Goal: Transaction & Acquisition: Obtain resource

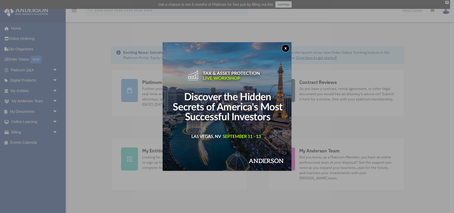
click at [285, 48] on button "x" at bounding box center [286, 48] width 8 height 8
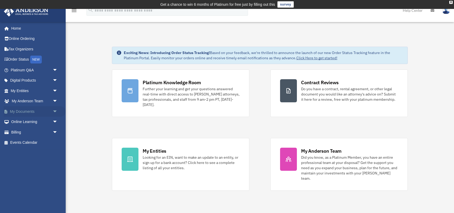
click at [55, 111] on span "arrow_drop_down" at bounding box center [58, 111] width 11 height 11
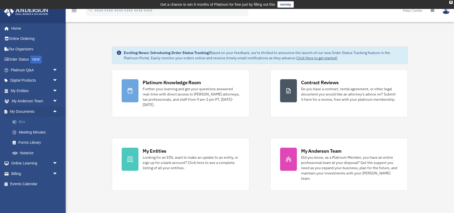
click at [22, 122] on link "Box" at bounding box center [36, 122] width 58 height 11
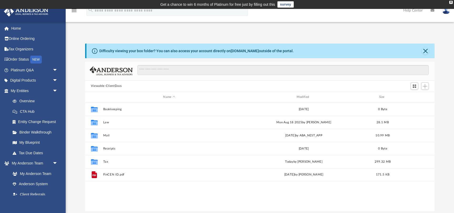
scroll to position [119, 350]
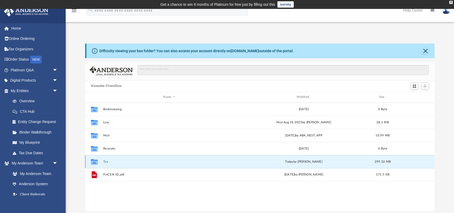
click at [105, 160] on button "Tax" at bounding box center [169, 161] width 132 height 3
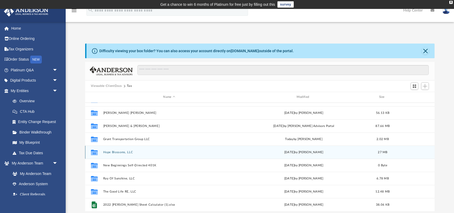
scroll to position [23, 0]
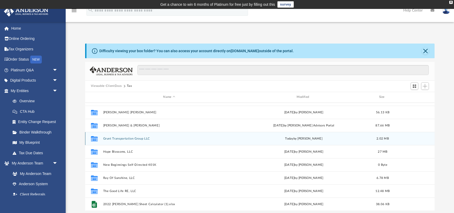
click at [120, 138] on button "Grunt Transportation Group LLC" at bounding box center [169, 138] width 132 height 3
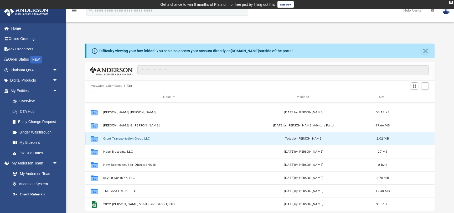
scroll to position [0, 0]
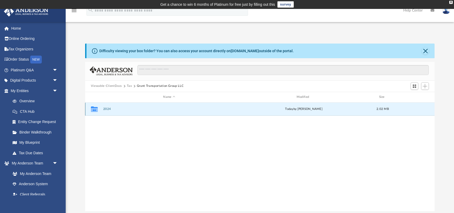
click at [108, 109] on button "2024" at bounding box center [169, 108] width 132 height 3
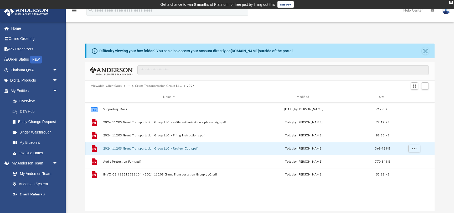
click at [122, 147] on button "2024 1120S Grunt Transportation Group LLC - Review Copy.pdf" at bounding box center [169, 148] width 132 height 3
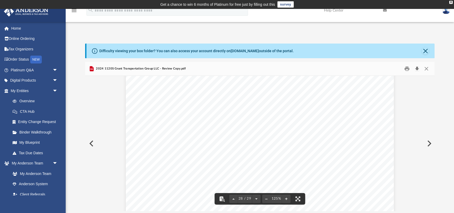
click at [416, 66] on button "Download" at bounding box center [416, 69] width 9 height 8
click at [92, 145] on button "Preview" at bounding box center [91, 143] width 12 height 15
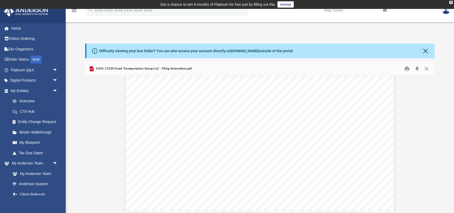
scroll to position [0, 0]
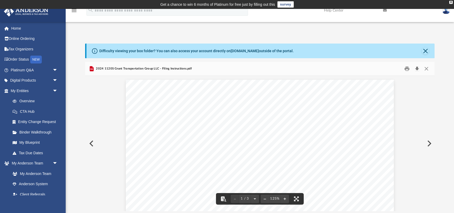
click at [418, 69] on button "Download" at bounding box center [416, 69] width 9 height 8
click at [92, 142] on button "Preview" at bounding box center [91, 143] width 12 height 15
click at [416, 69] on button "Download" at bounding box center [416, 69] width 9 height 8
click at [430, 141] on button "Preview" at bounding box center [429, 143] width 12 height 15
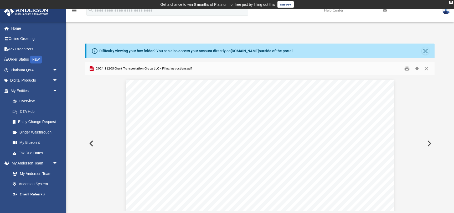
click at [430, 141] on button "Preview" at bounding box center [429, 143] width 12 height 15
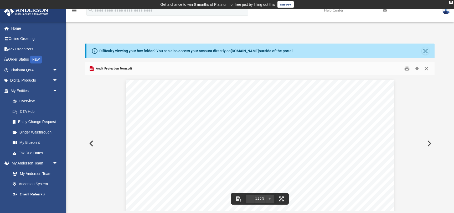
click at [426, 67] on button "Close" at bounding box center [426, 69] width 9 height 8
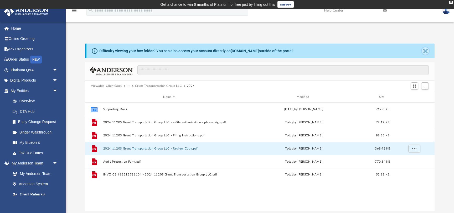
click at [425, 51] on button "Close" at bounding box center [425, 50] width 7 height 7
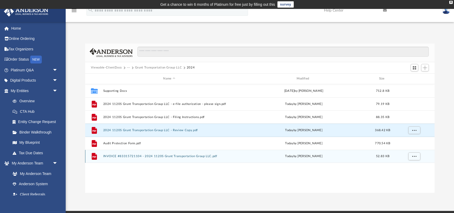
click at [166, 158] on button "INVOICE #83315721104 - 2024 1120S Grunt Transportation Group LLC.pdf" at bounding box center [169, 156] width 132 height 3
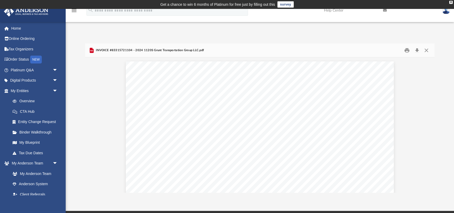
scroll to position [4, 0]
click at [419, 49] on button "Download" at bounding box center [416, 50] width 9 height 8
click at [90, 124] on button "Preview" at bounding box center [91, 125] width 12 height 15
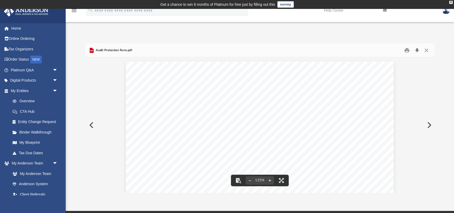
click at [417, 50] on button "Download" at bounding box center [416, 50] width 9 height 8
click at [92, 124] on button "Preview" at bounding box center [91, 125] width 12 height 15
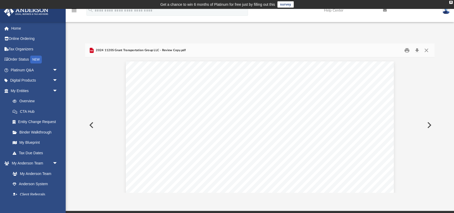
scroll to position [9265, 0]
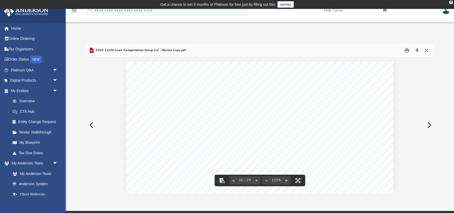
click at [427, 51] on button "Close" at bounding box center [426, 50] width 9 height 8
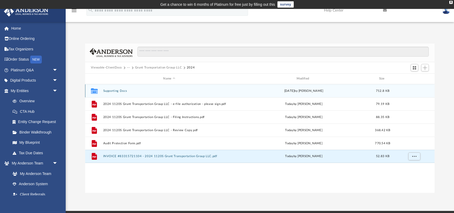
click at [123, 89] on button "Supporting Docs" at bounding box center [169, 90] width 132 height 3
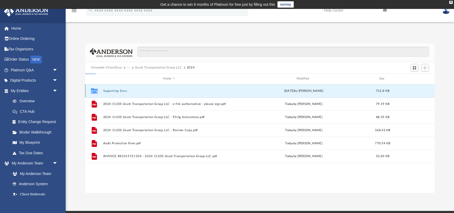
click at [123, 89] on button "Supporting Docs" at bounding box center [169, 90] width 132 height 3
